Goal: Task Accomplishment & Management: Manage account settings

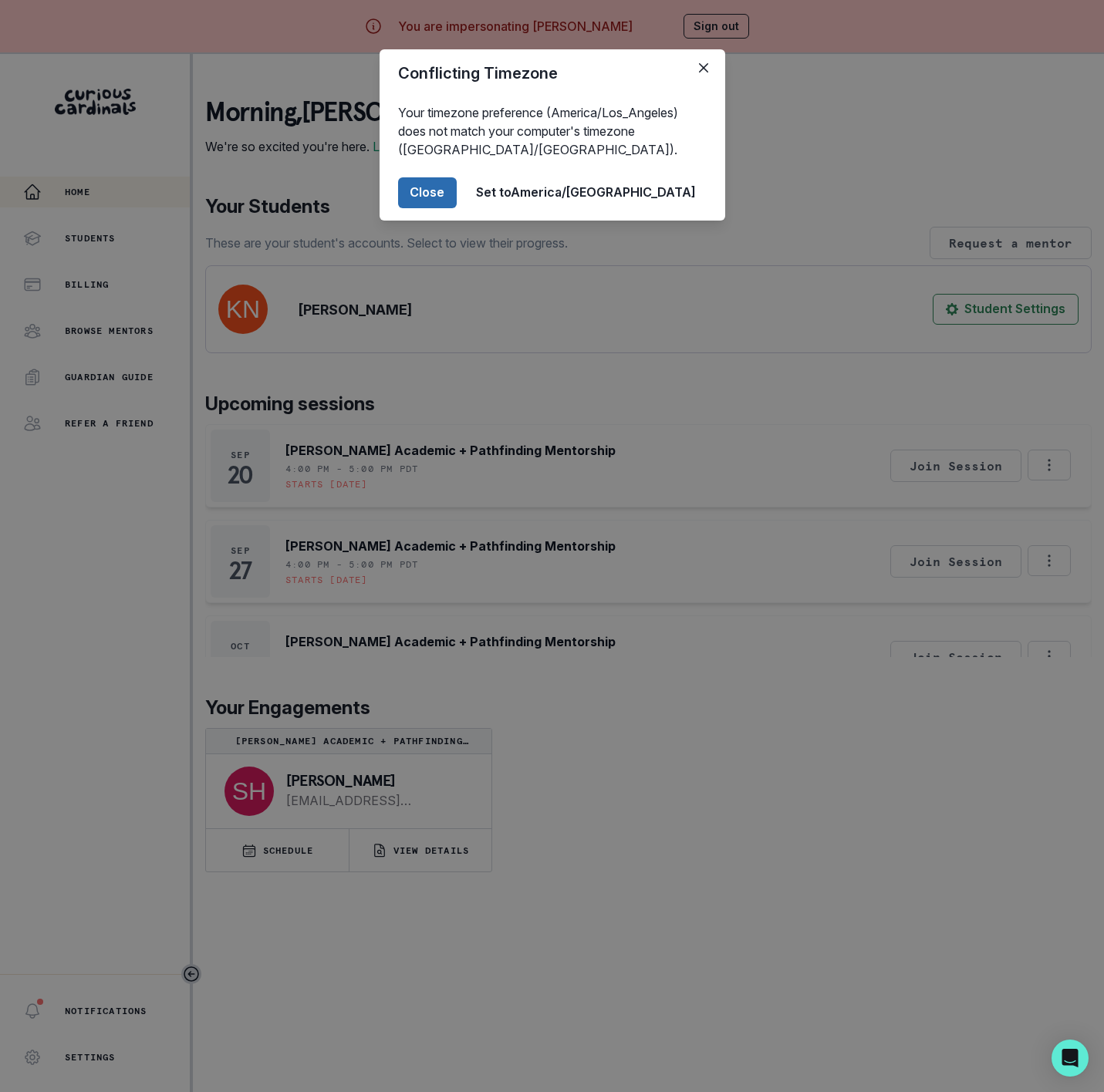
click at [457, 190] on button "Close" at bounding box center [427, 193] width 59 height 31
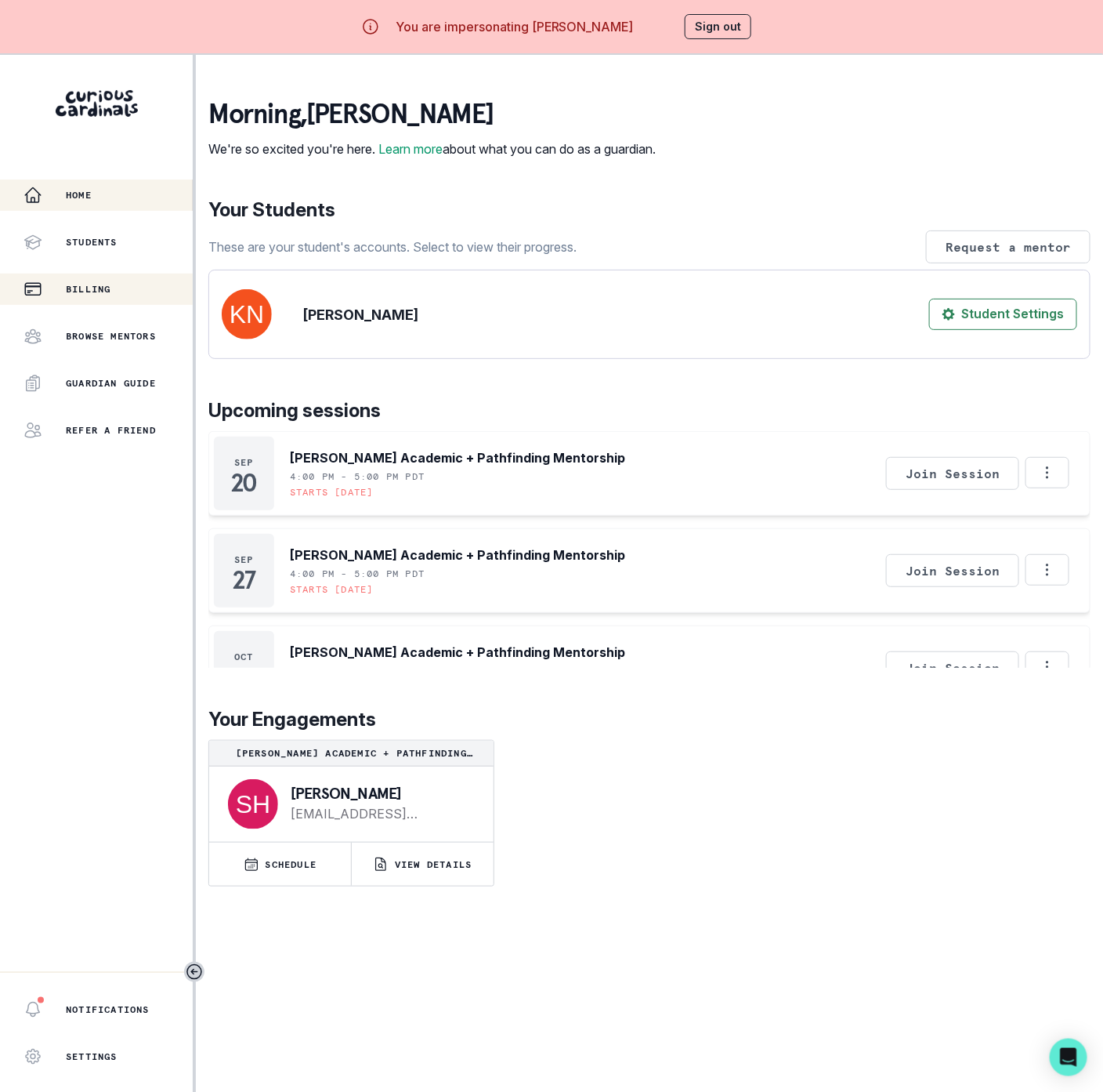
click at [103, 283] on p "Billing" at bounding box center [88, 289] width 44 height 13
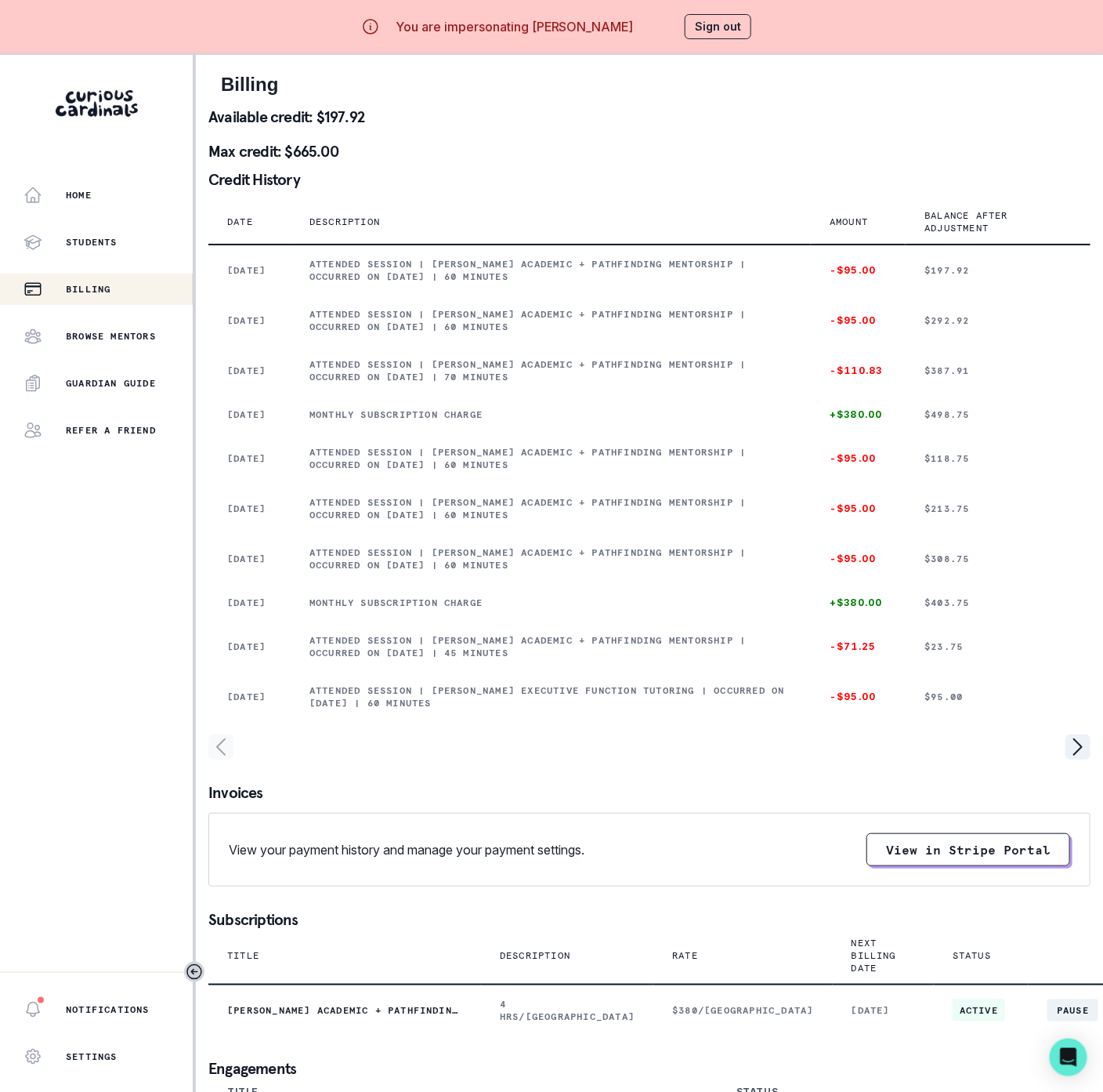
click at [743, 23] on button "Sign out" at bounding box center [718, 27] width 67 height 25
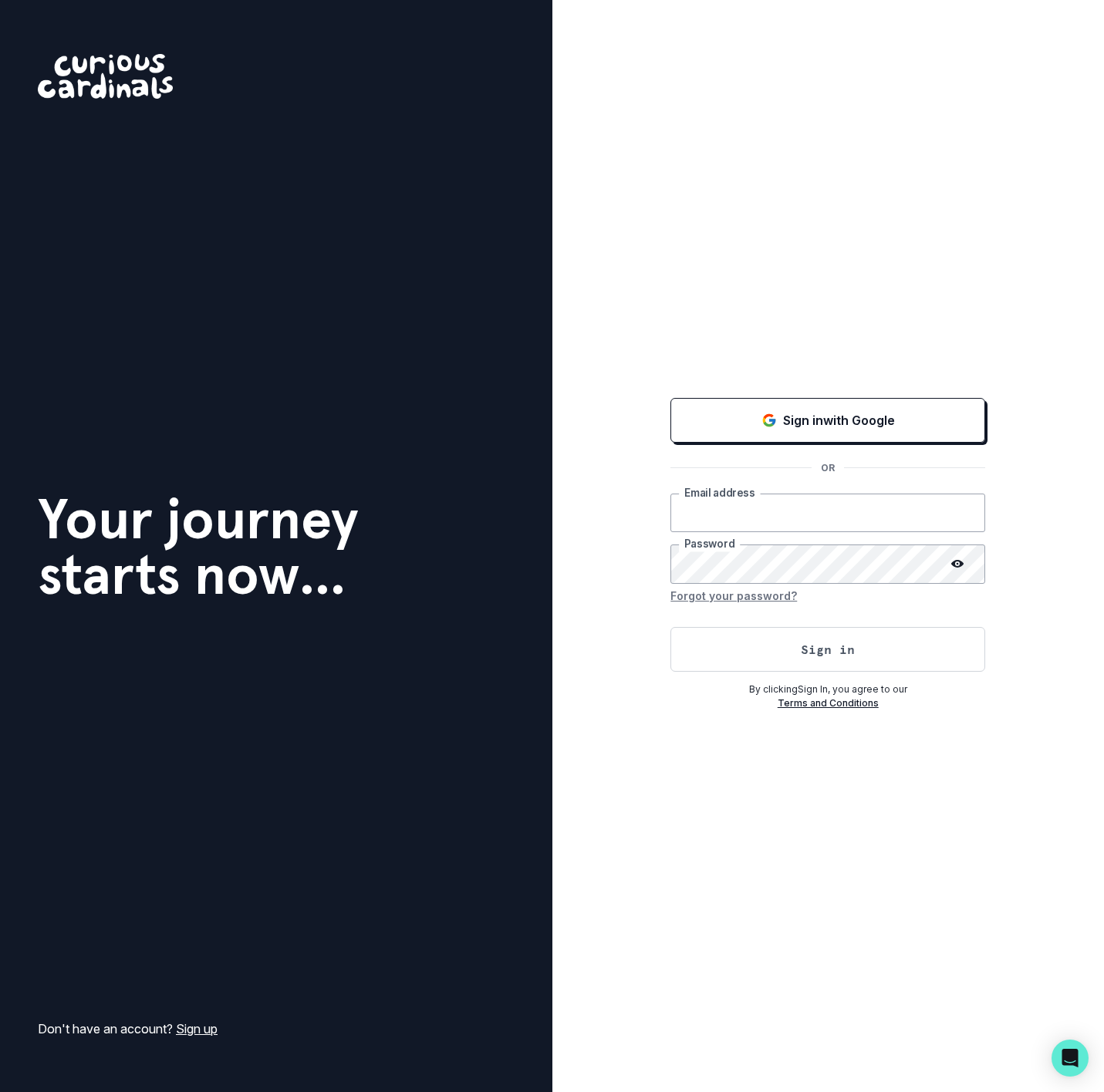
type input "[EMAIL_ADDRESS][DOMAIN_NAME]"
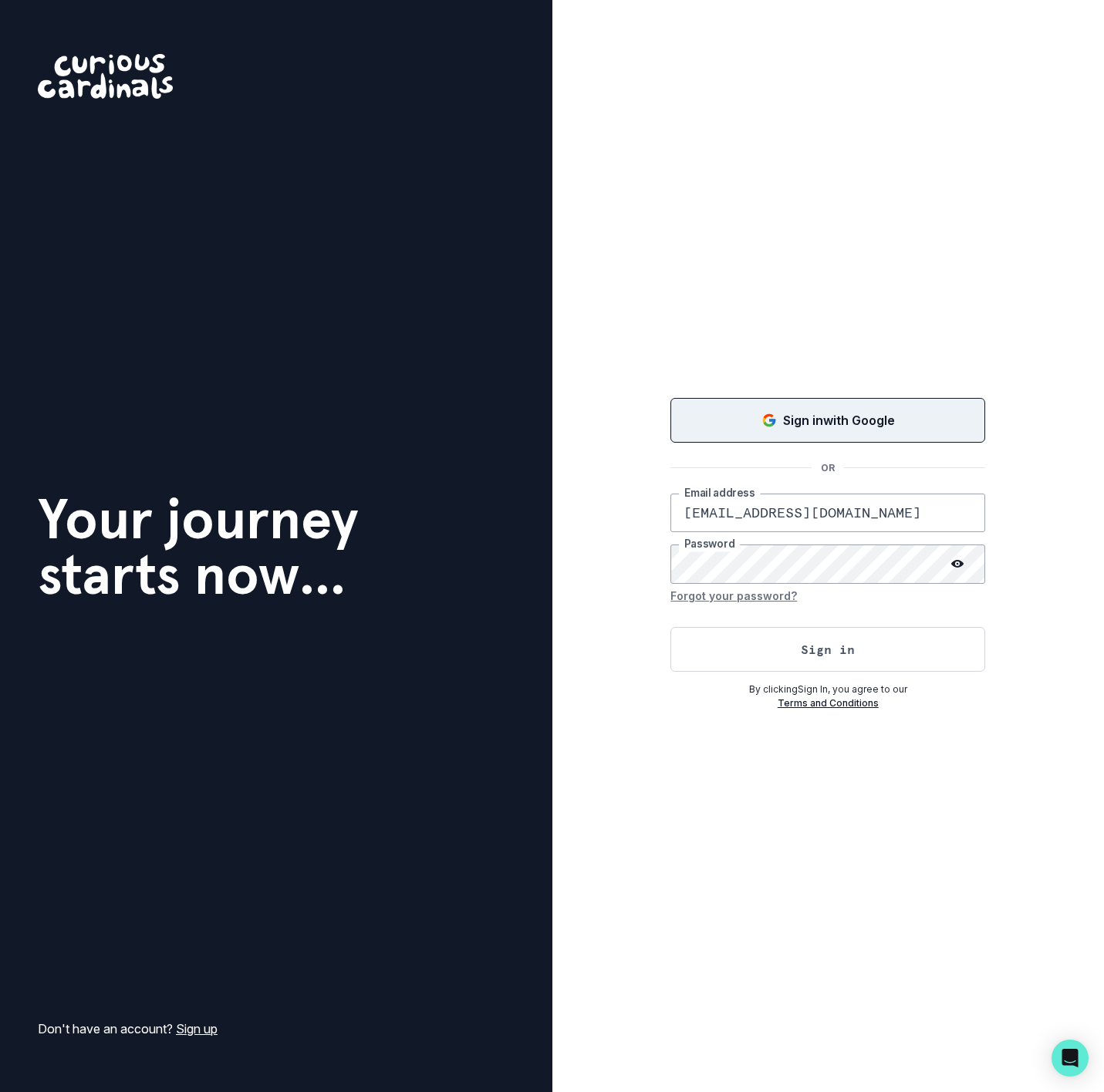
click at [755, 419] on div "Sign in with Google" at bounding box center [827, 420] width 276 height 18
